Goal: Task Accomplishment & Management: Use online tool/utility

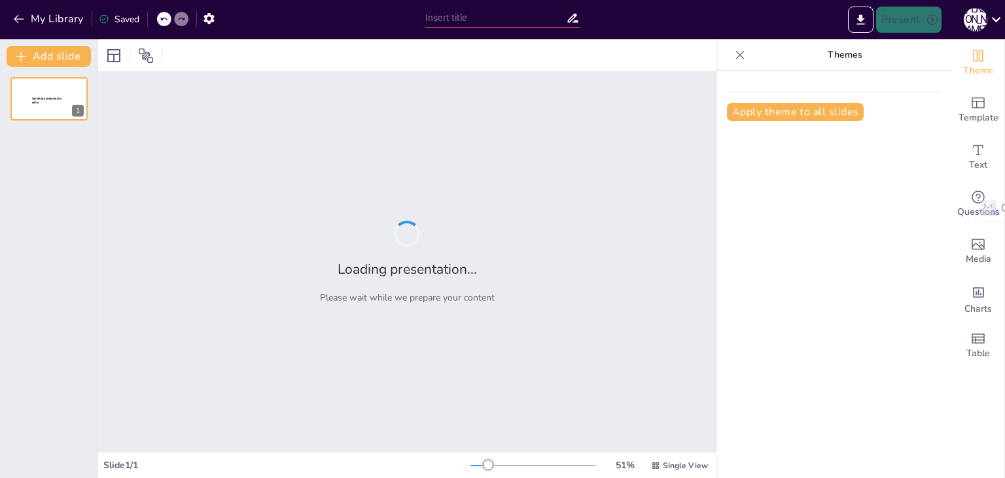
type input "Comparative Analysis of Long-Term Outcomes: Single-Visit vs Multiple-Visit [MED…"
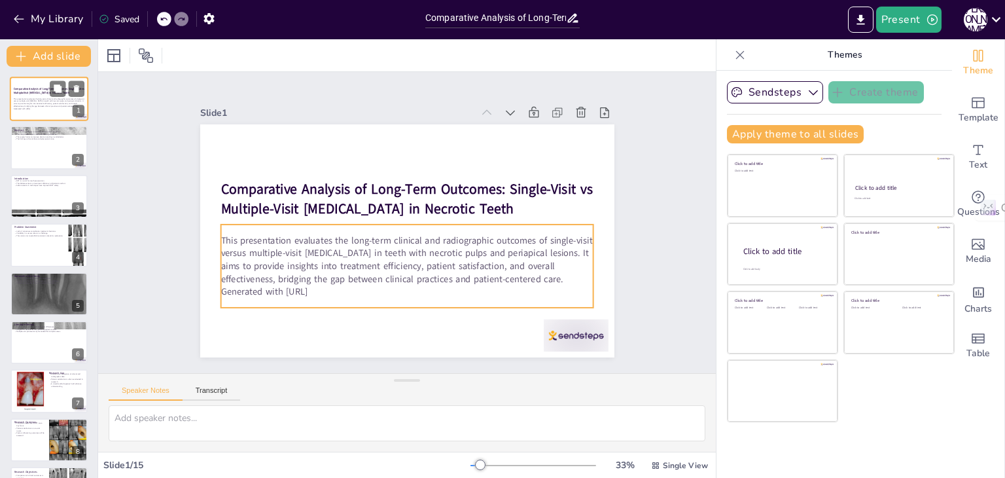
click at [53, 104] on p "This presentation evaluates the long-term clinical and radiographic outcomes of…" at bounding box center [49, 103] width 71 height 10
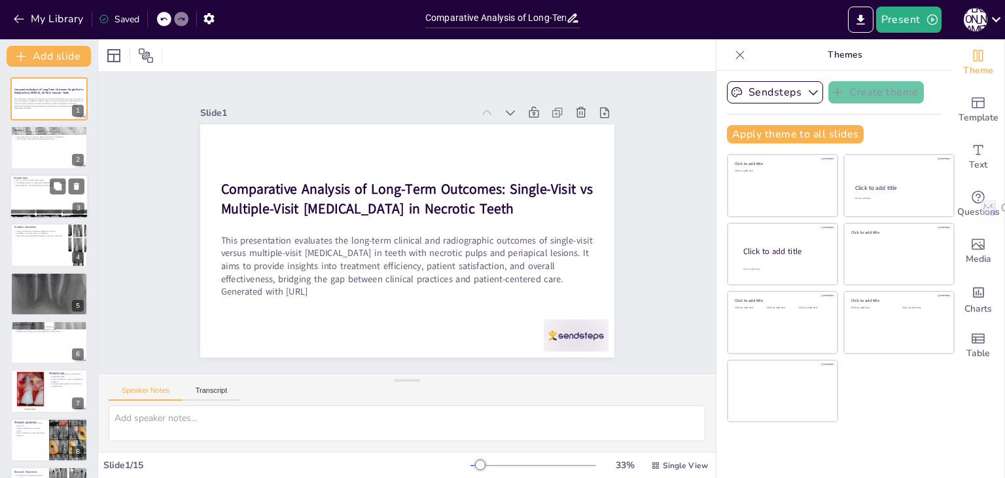
click at [41, 176] on p "Introduction" at bounding box center [49, 178] width 71 height 4
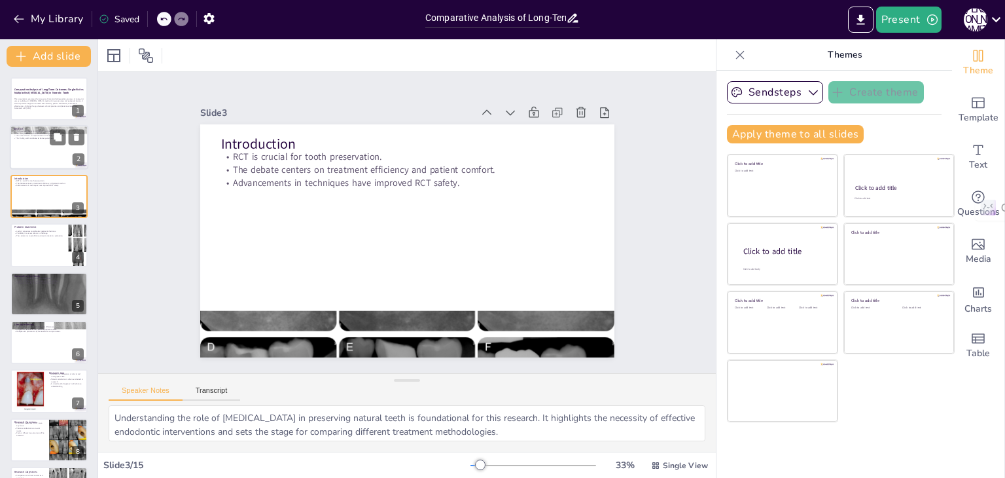
click at [37, 147] on div at bounding box center [49, 148] width 79 height 45
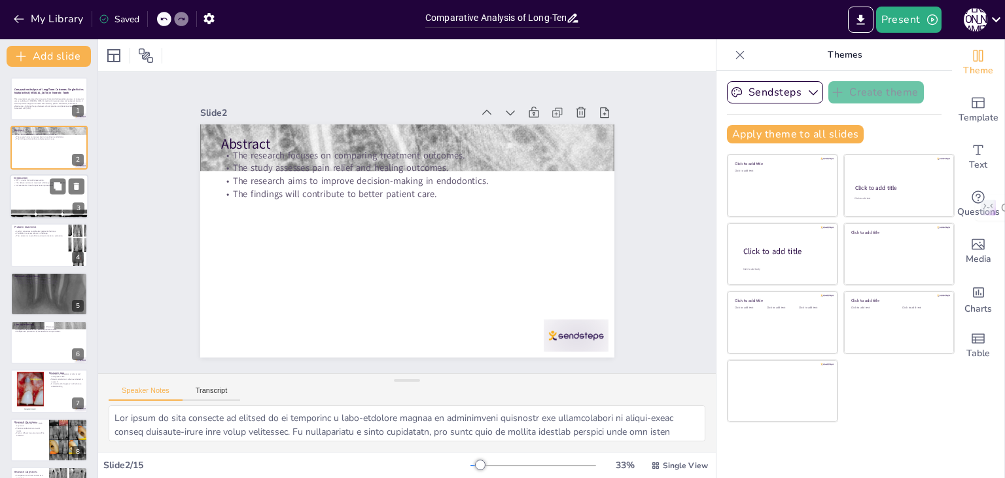
click at [38, 199] on div at bounding box center [49, 196] width 79 height 45
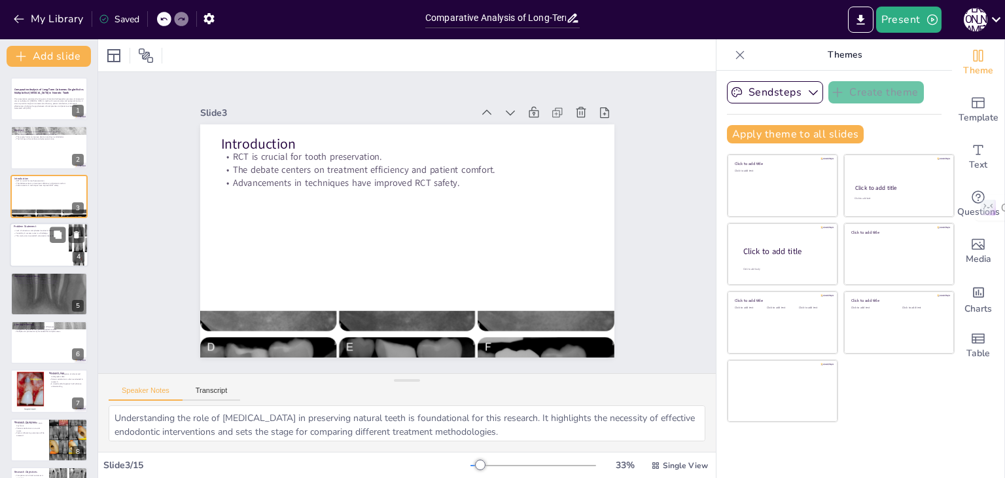
click at [44, 240] on div at bounding box center [49, 245] width 79 height 45
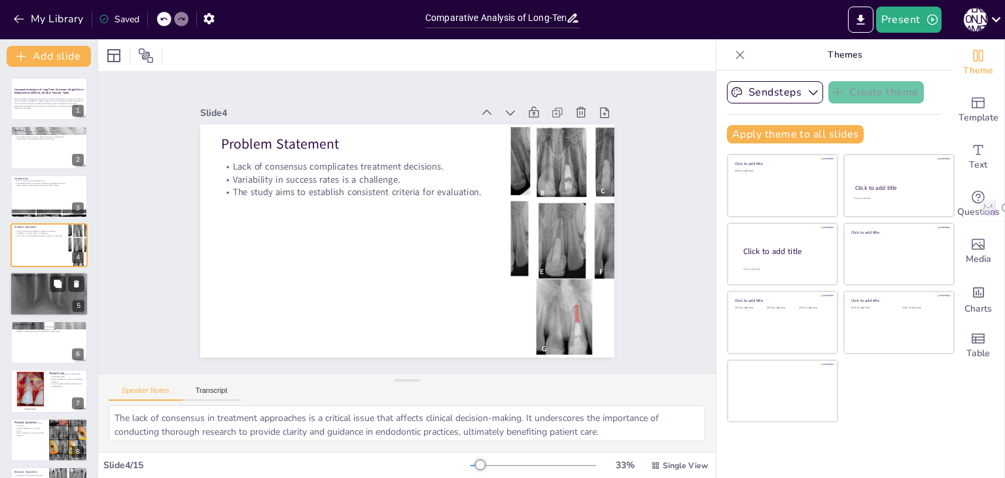
click at [31, 302] on div at bounding box center [49, 293] width 79 height 105
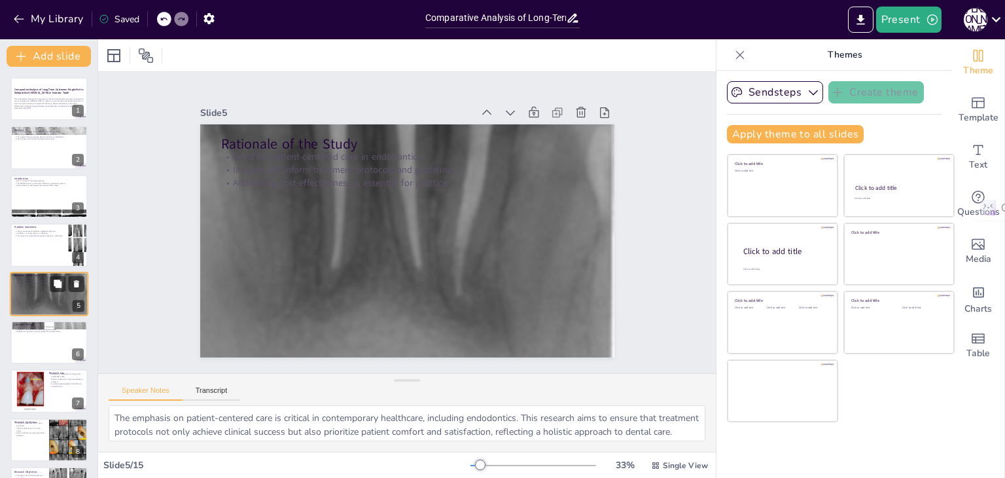
scroll to position [21, 0]
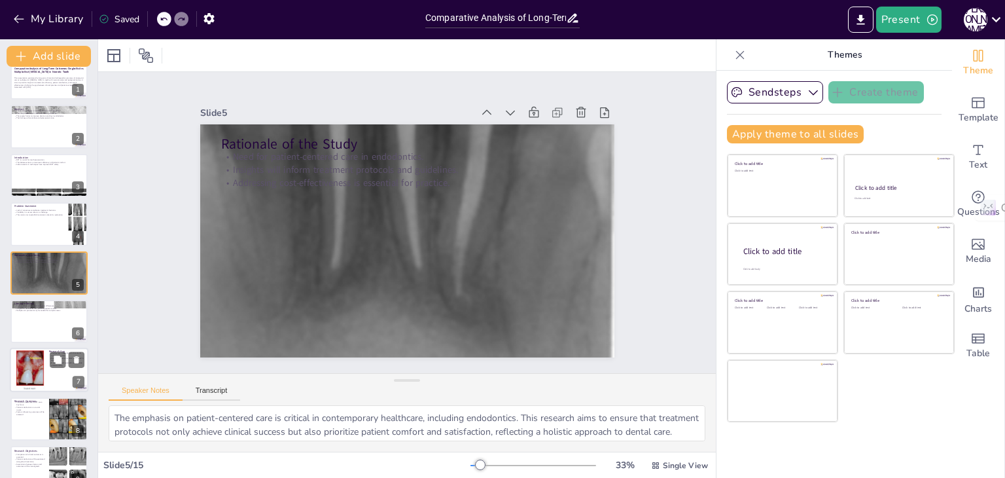
click at [40, 357] on div at bounding box center [30, 370] width 94 height 40
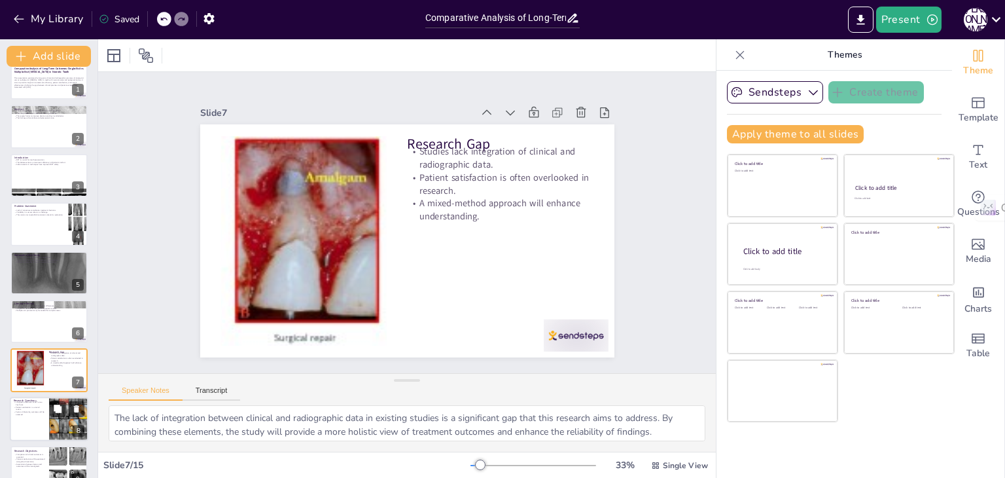
click at [36, 397] on div "Research Questions Long-term outcomes of RCT are a key focus. Patient satisfact…" at bounding box center [49, 419] width 79 height 45
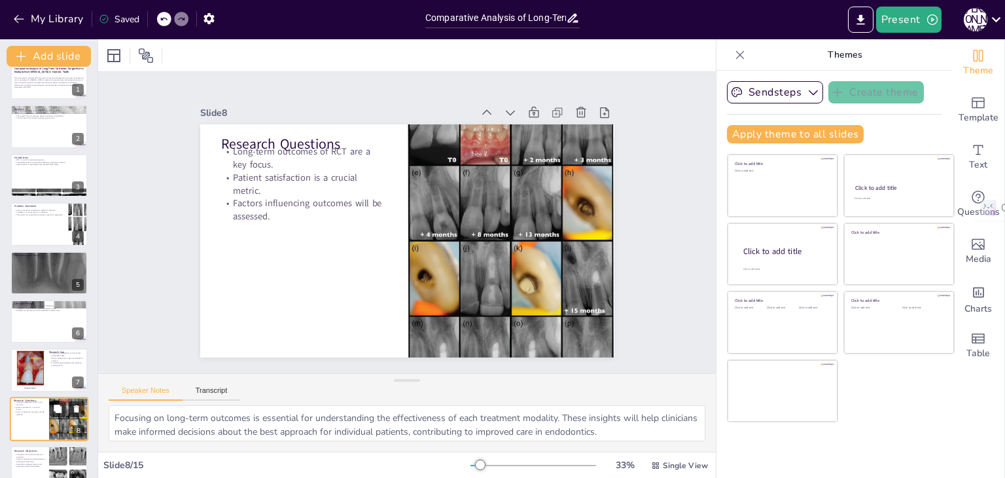
scroll to position [168, 0]
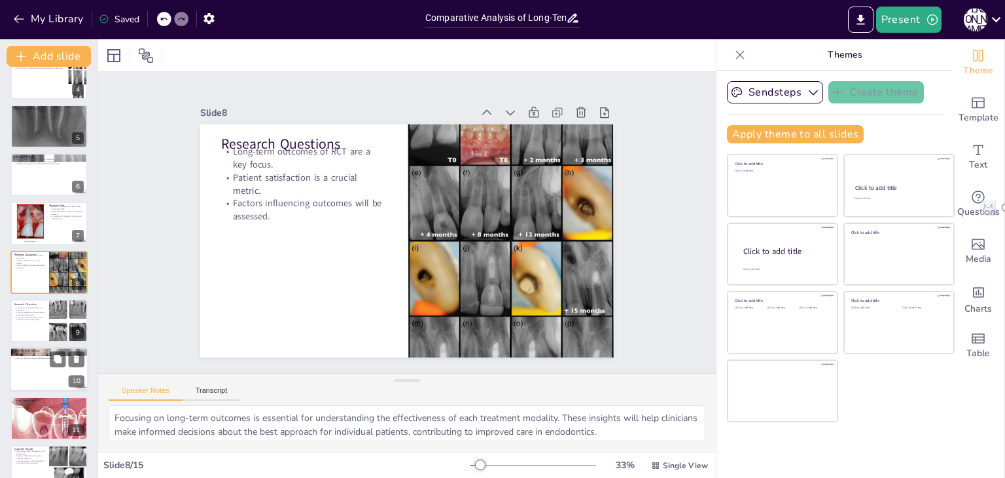
click at [38, 366] on div at bounding box center [49, 370] width 79 height 45
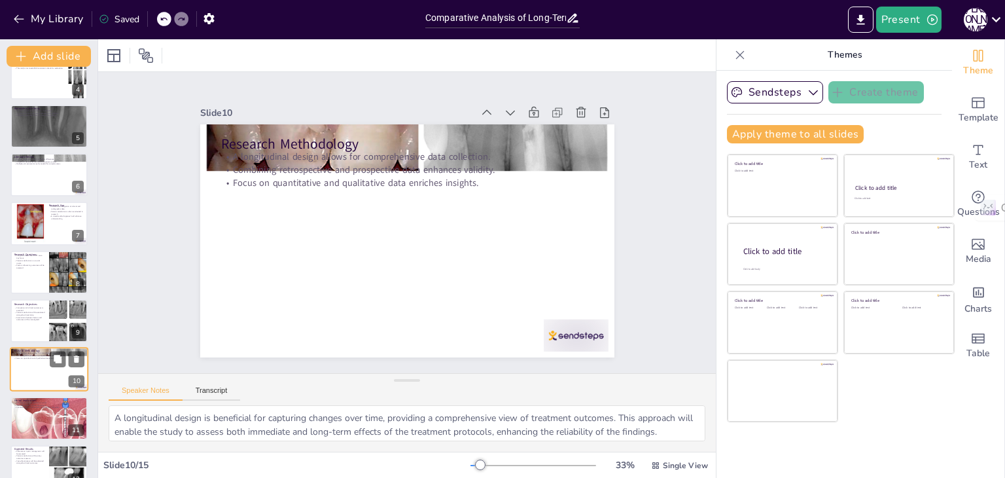
scroll to position [264, 0]
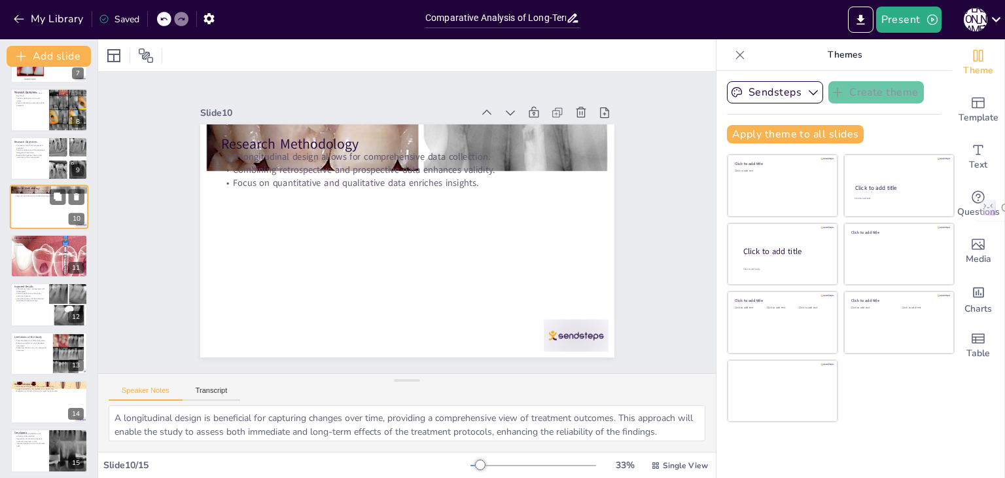
click at [38, 366] on div at bounding box center [48, 353] width 77 height 43
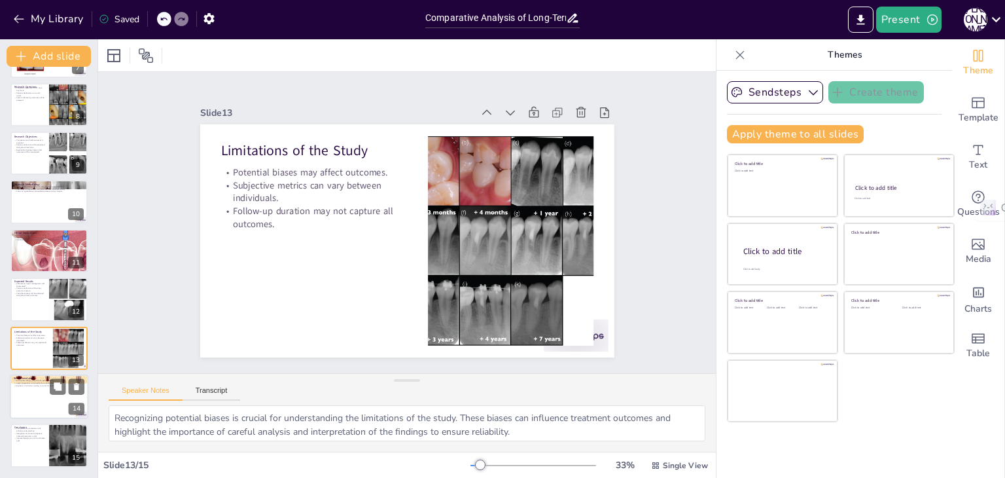
click at [39, 386] on div at bounding box center [49, 396] width 79 height 45
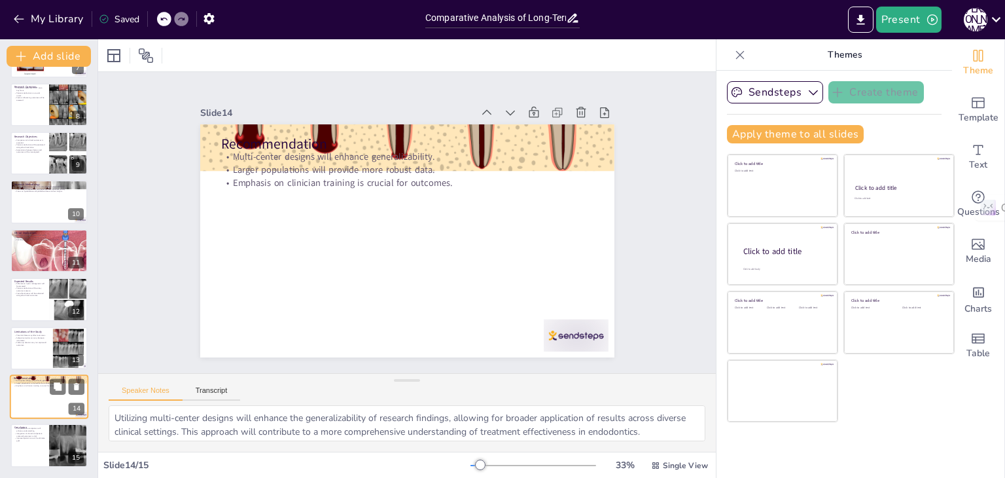
click at [40, 414] on div at bounding box center [49, 396] width 79 height 45
click at [37, 433] on p "Integration of clinical and patient-centered outcomes is vital." at bounding box center [29, 434] width 31 height 5
type textarea "A comprehensive comparison of treatment modalities is essential for enhancing u…"
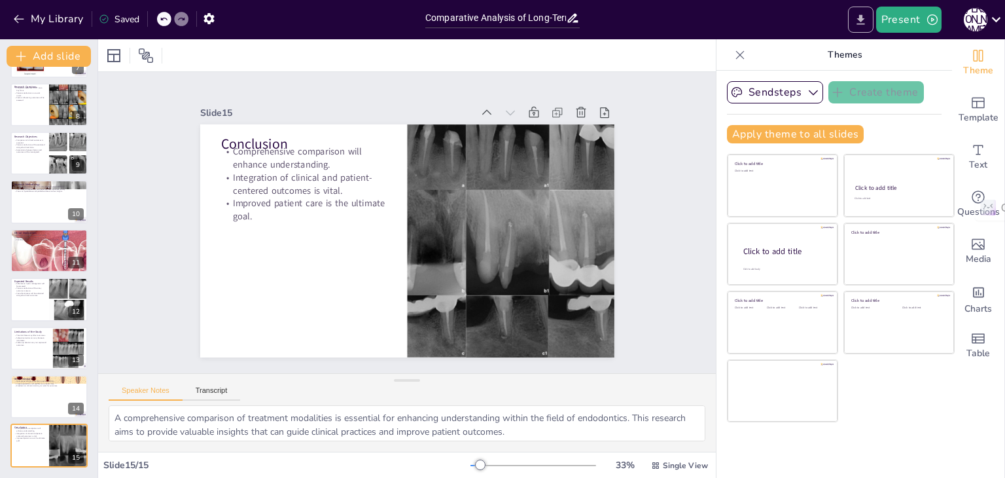
click at [861, 25] on icon "Export to PowerPoint" at bounding box center [861, 20] width 14 height 14
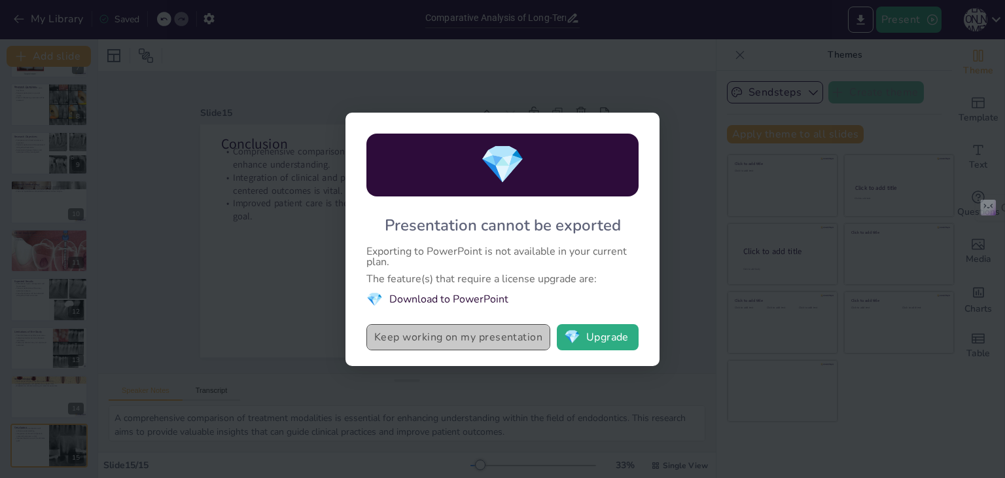
click at [497, 340] on button "Keep working on my presentation" at bounding box center [458, 337] width 184 height 26
